Goal: Contribute content

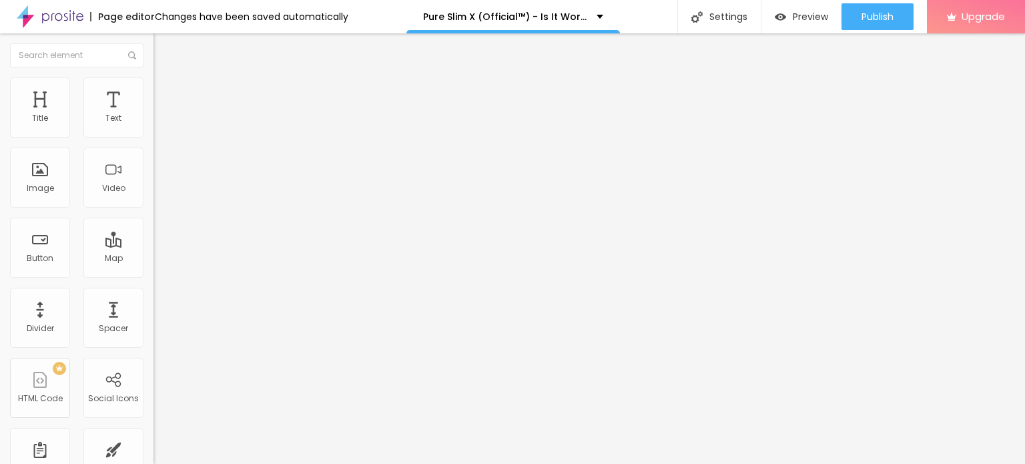
click at [153, 115] on span "Add image" at bounding box center [180, 108] width 55 height 11
click at [153, 85] on img at bounding box center [159, 83] width 12 height 12
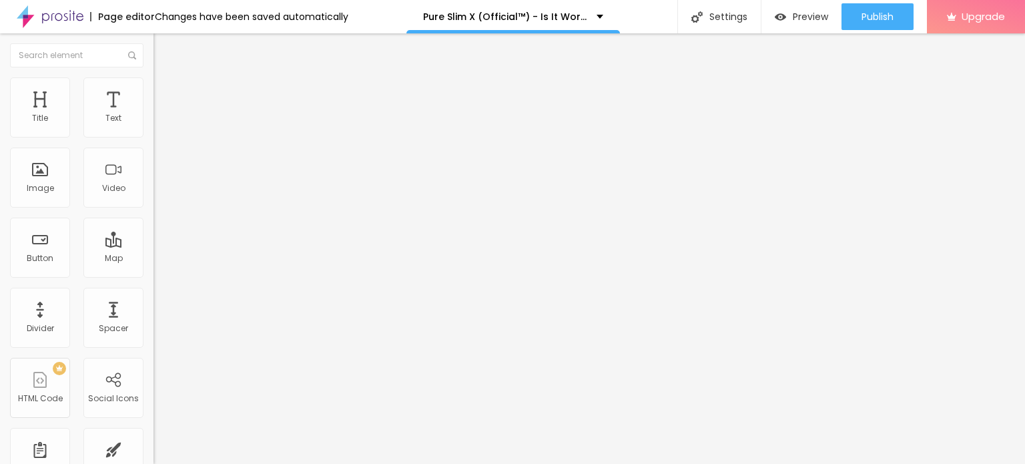
type input "95"
type input "90"
type input "80"
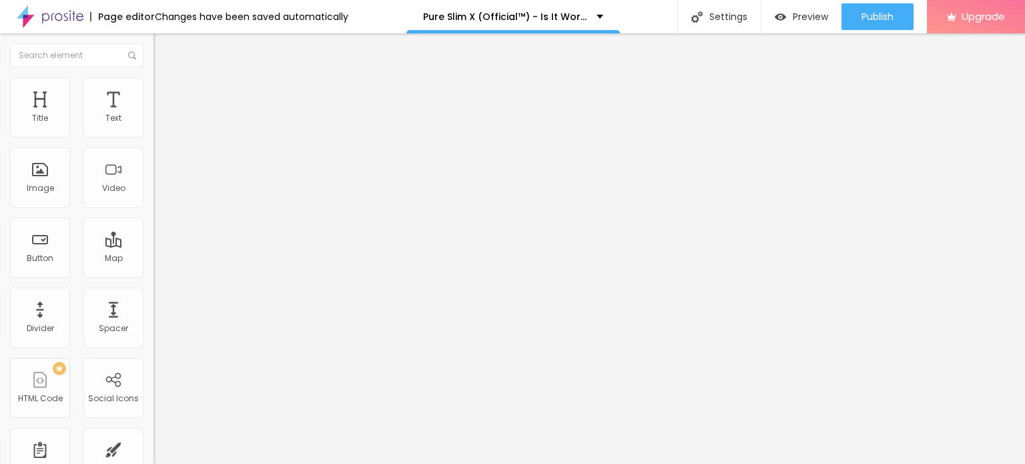
type input "80"
type input "75"
type input "70"
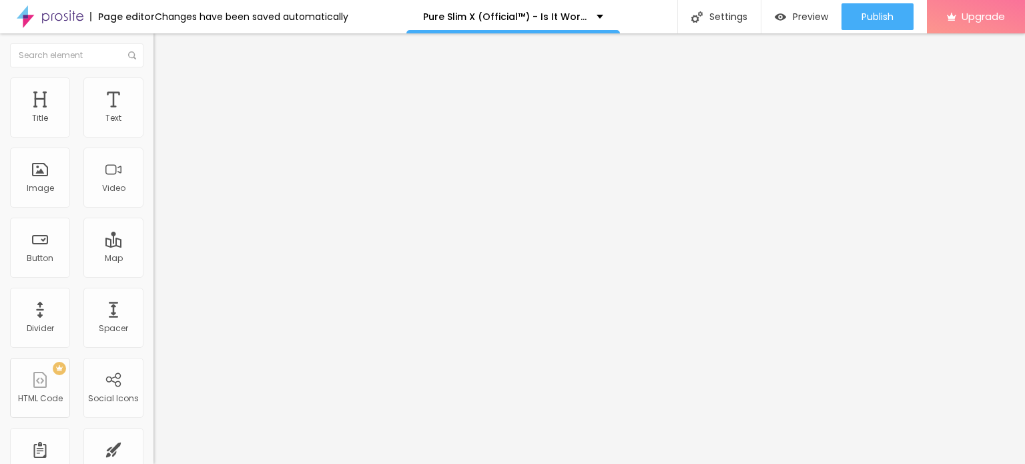
type input "65"
type input "60"
type input "55"
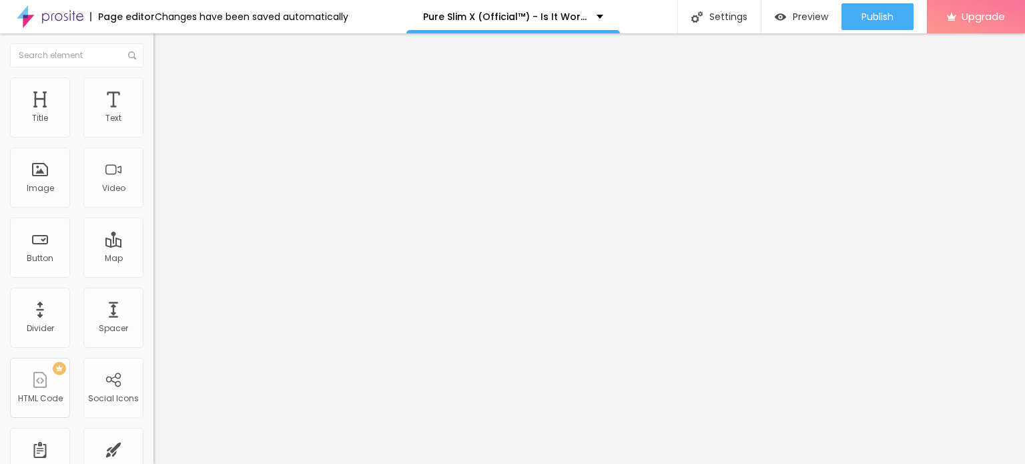
type input "55"
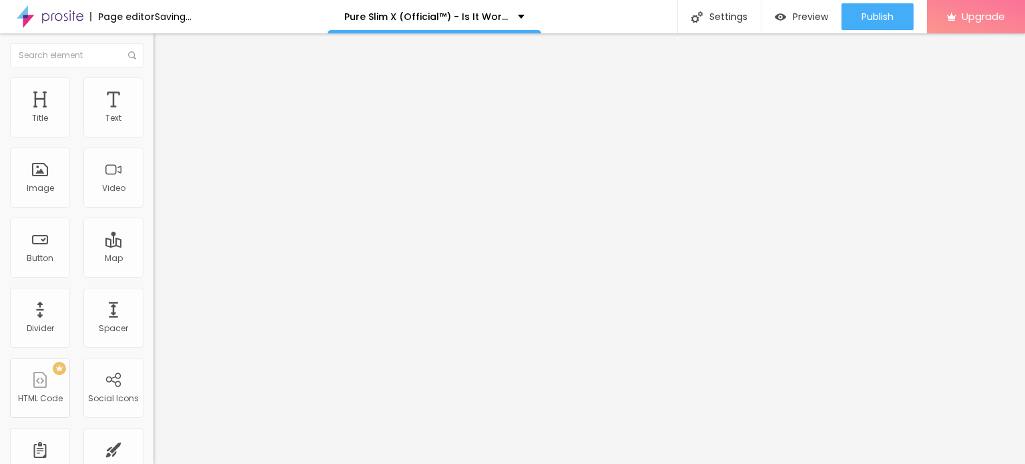
type input "50"
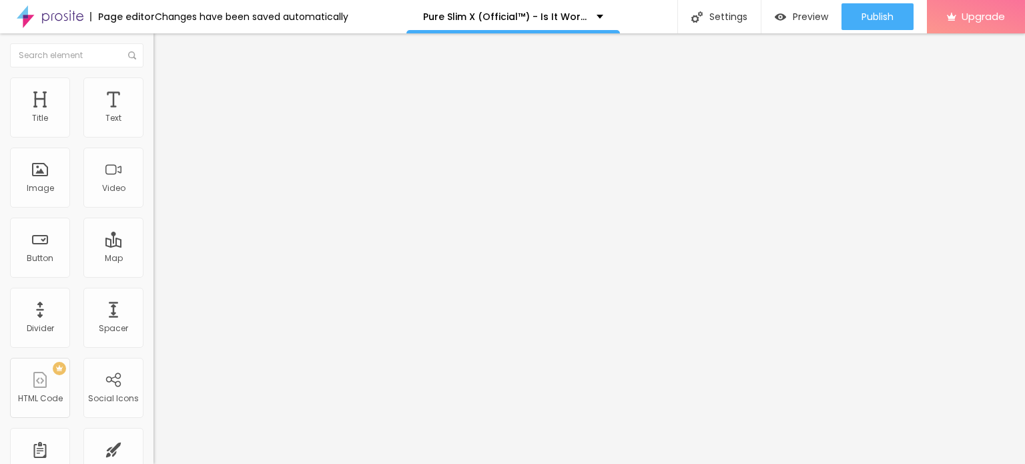
type input "55"
drag, startPoint x: 137, startPoint y: 141, endPoint x: 74, endPoint y: 141, distance: 62.7
type input "55"
click at [153, 137] on input "range" at bounding box center [196, 131] width 86 height 11
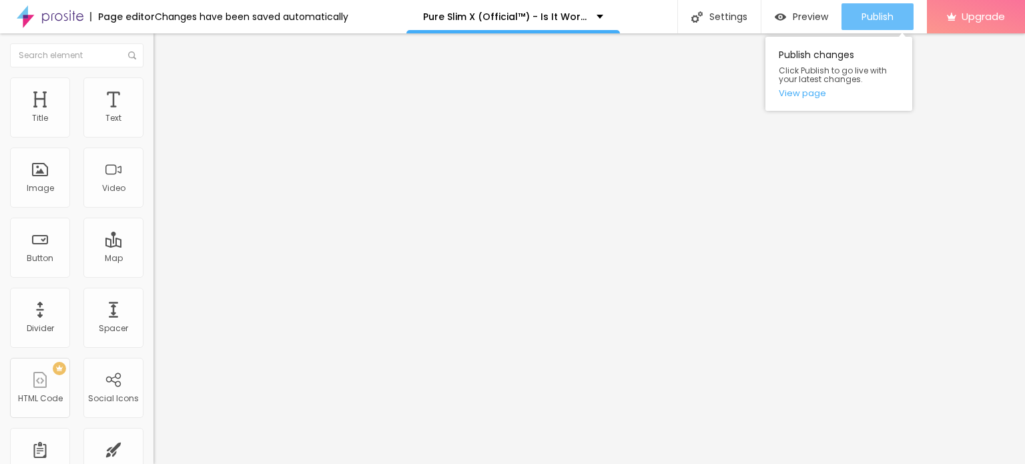
click at [865, 18] on span "Publish" at bounding box center [877, 16] width 32 height 11
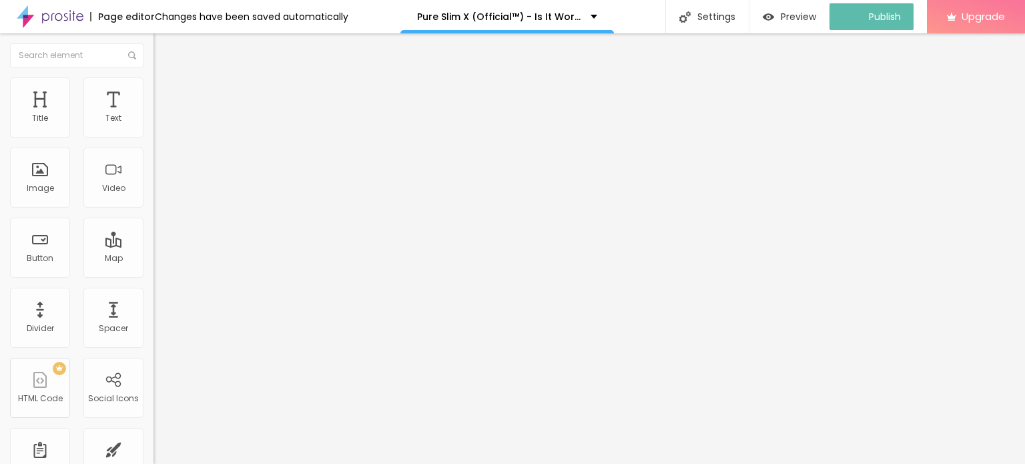
click at [27, 15] on img at bounding box center [50, 16] width 67 height 33
